Goal: Check status

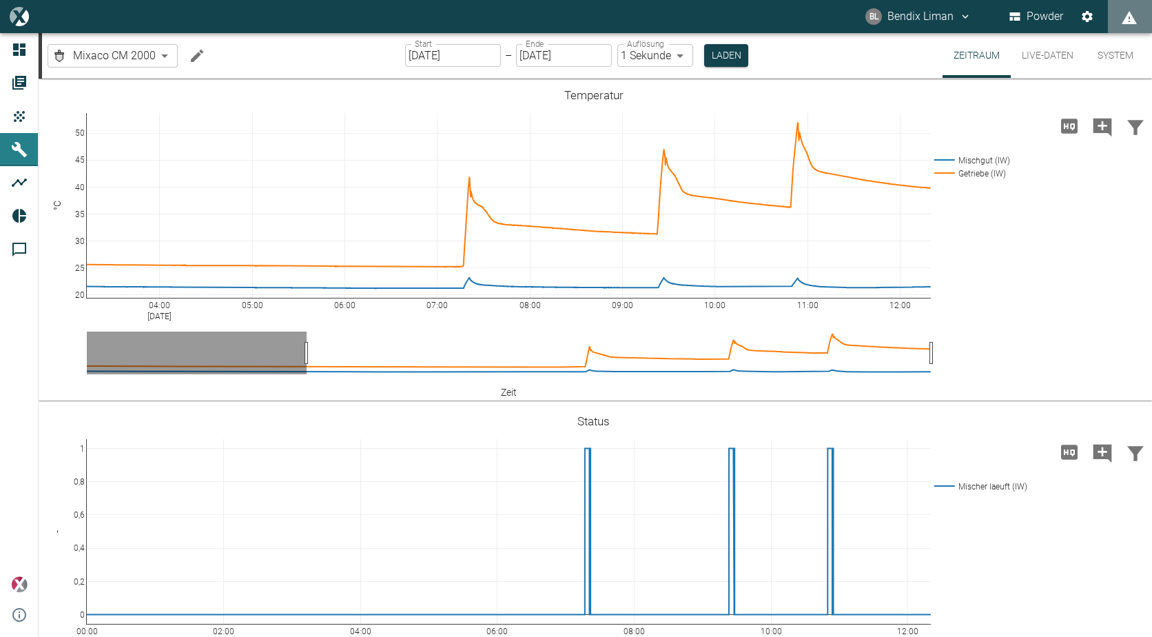
drag, startPoint x: 929, startPoint y: 354, endPoint x: 1210, endPoint y: 343, distance: 280.7
click at [1152, 343] on html "[PERSON_NAME] Liman Powder Dashboard Aufträge Produkte Maschinen Analysen Repor…" at bounding box center [576, 318] width 1152 height 637
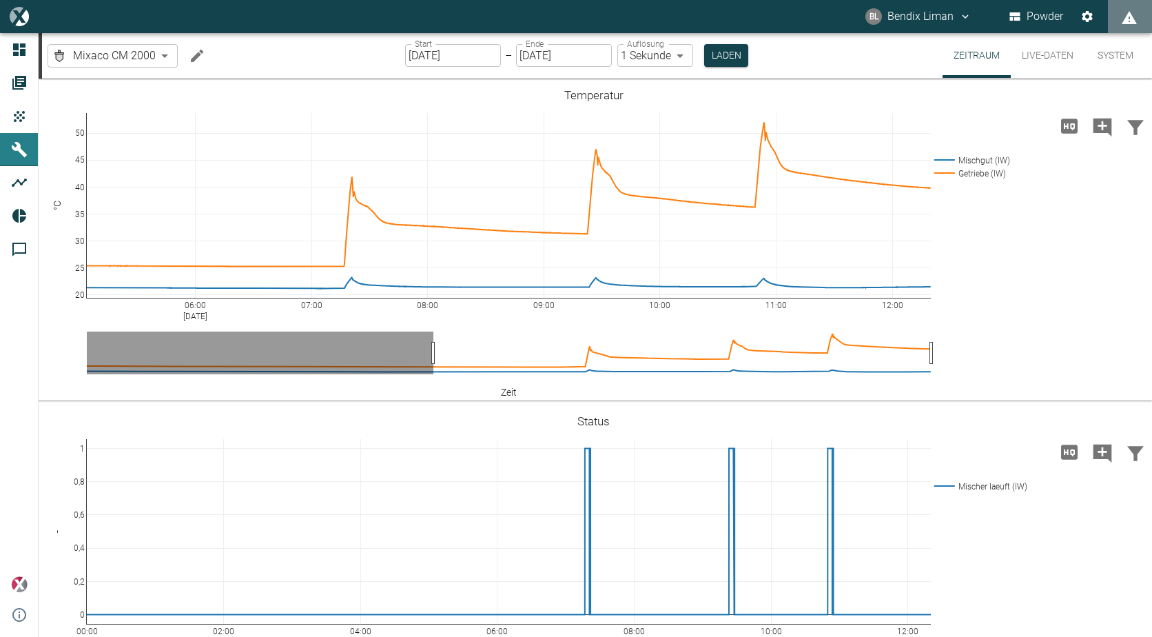
drag, startPoint x: 120, startPoint y: 356, endPoint x: 431, endPoint y: 374, distance: 312.0
click at [1052, 51] on button "Live-Daten" at bounding box center [1048, 55] width 74 height 45
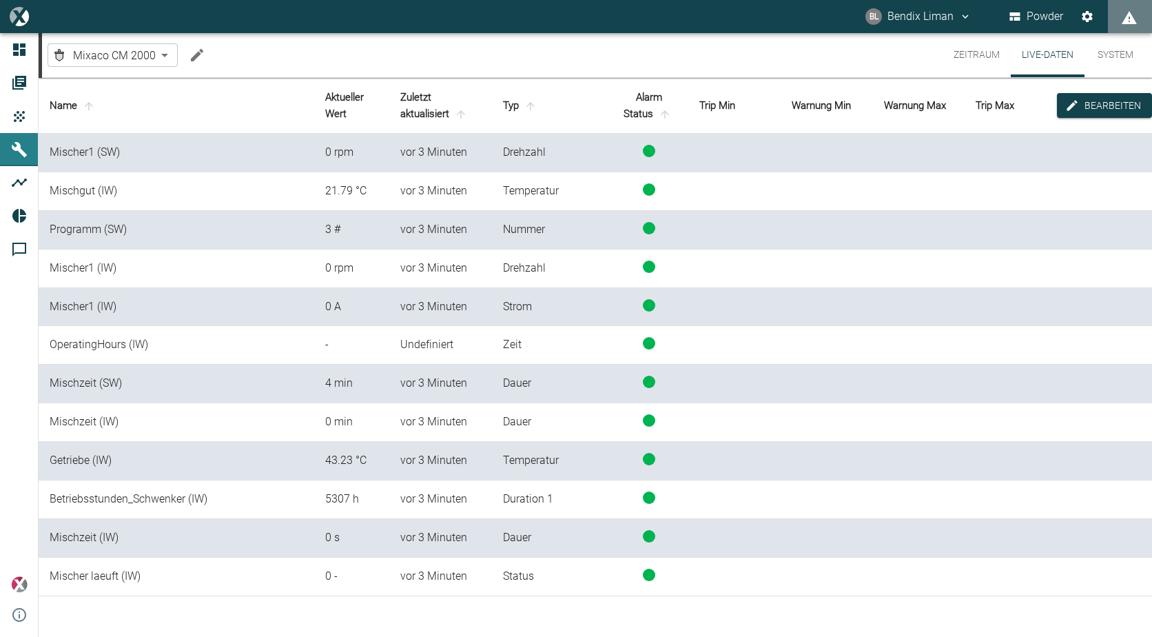
click at [993, 52] on button "Zeitraum" at bounding box center [977, 55] width 68 height 44
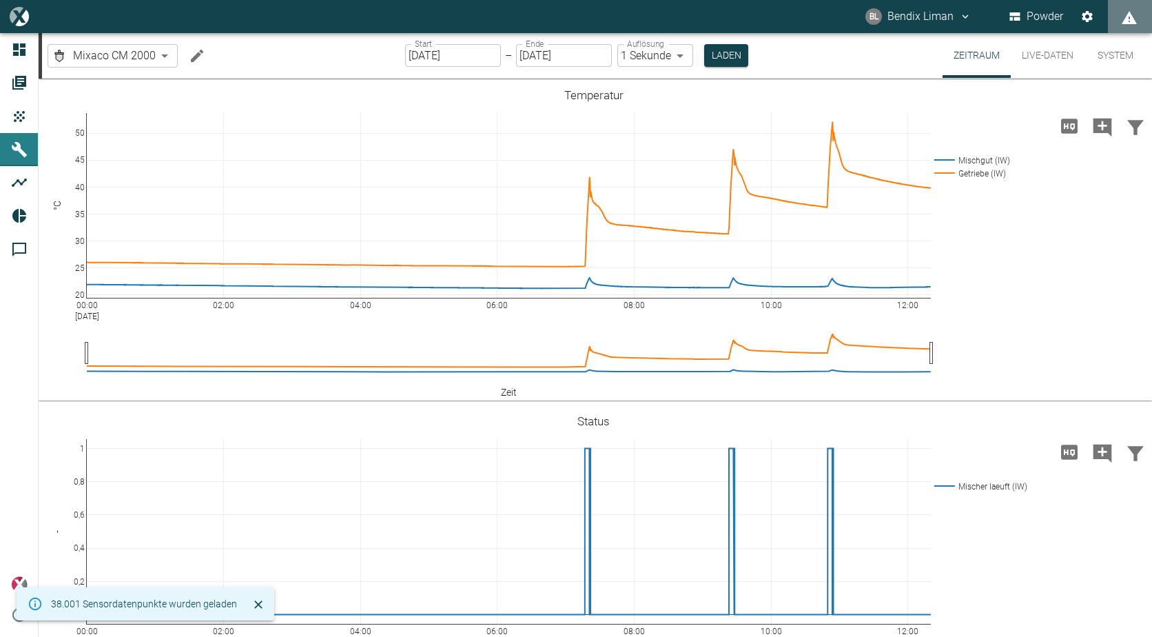
click at [1043, 47] on button "Live-Daten" at bounding box center [1048, 55] width 74 height 45
